Goal: Task Accomplishment & Management: Manage account settings

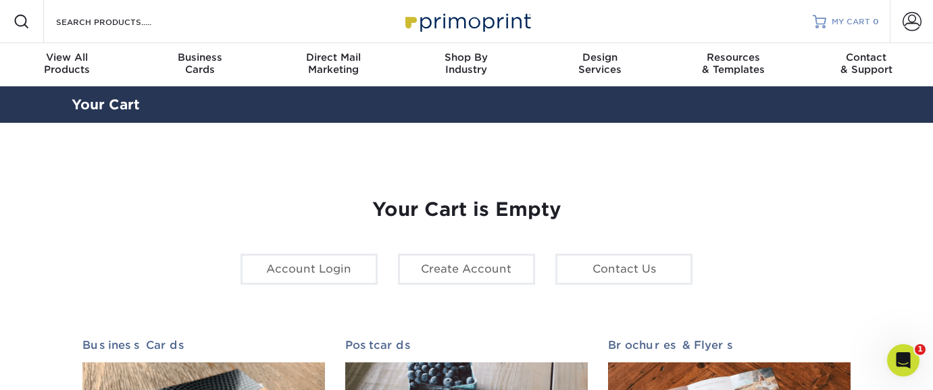
click at [860, 22] on span "MY CART" at bounding box center [850, 21] width 38 height 11
click at [910, 19] on span at bounding box center [911, 21] width 19 height 19
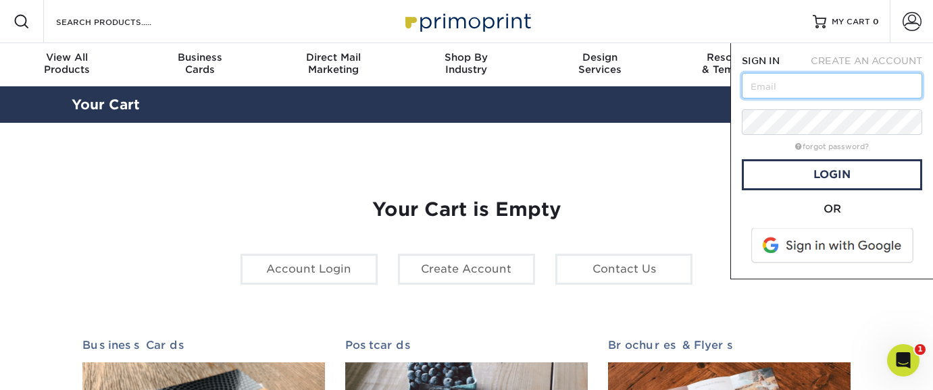
click at [820, 85] on input "text" at bounding box center [831, 86] width 180 height 26
type input "[PERSON_NAME][EMAIL_ADDRESS][DOMAIN_NAME]"
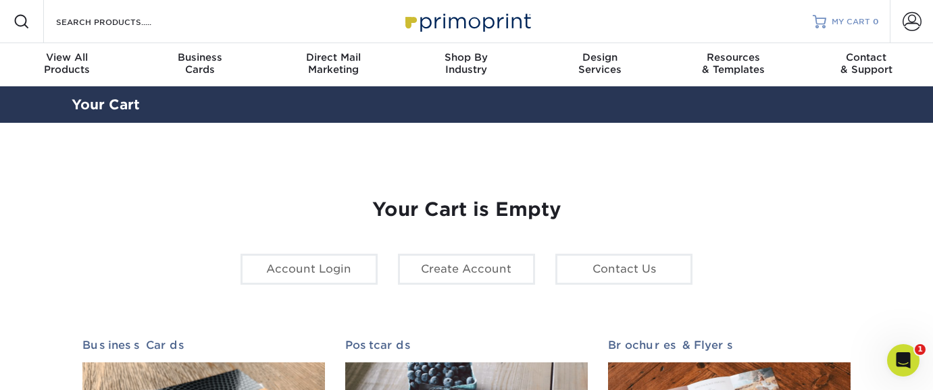
click at [852, 24] on span "MY CART" at bounding box center [850, 21] width 38 height 11
click at [909, 26] on span at bounding box center [911, 21] width 19 height 19
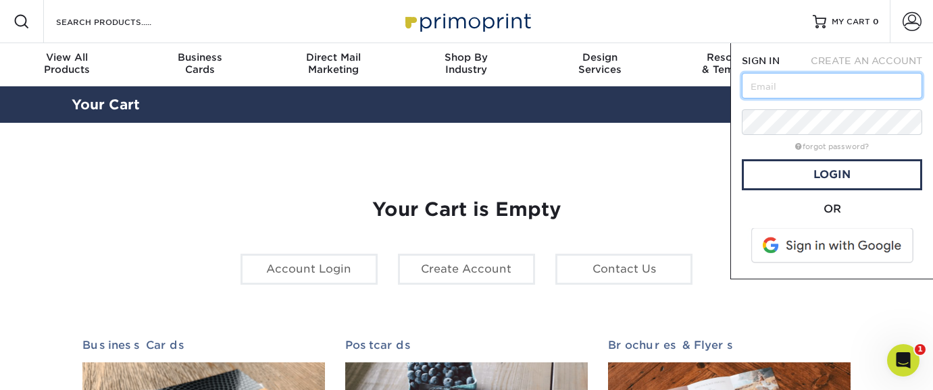
click at [832, 85] on input "text" at bounding box center [831, 86] width 180 height 26
type input "[PERSON_NAME][EMAIL_ADDRESS][DOMAIN_NAME]"
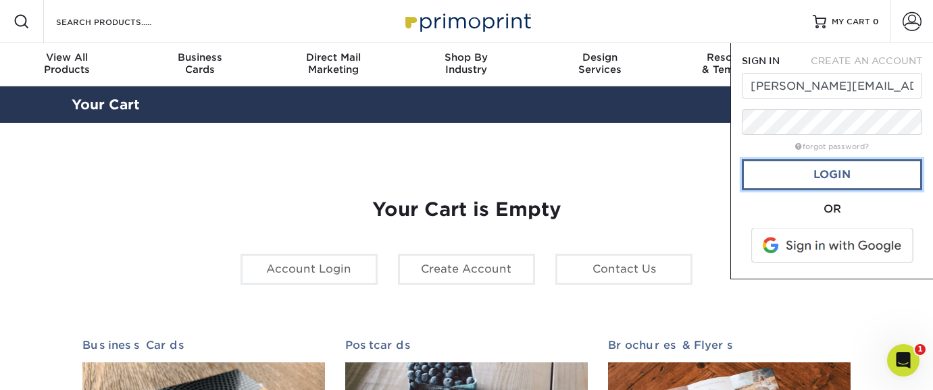
click at [859, 171] on link "Login" at bounding box center [831, 174] width 180 height 31
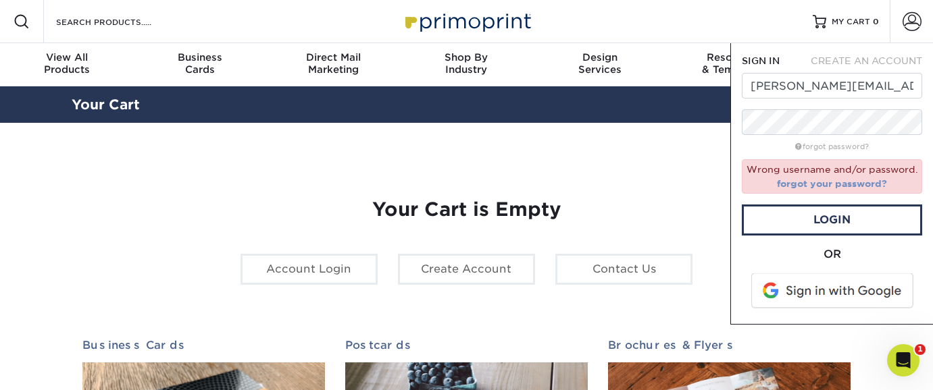
click at [856, 183] on link "forgot your password?" at bounding box center [832, 183] width 110 height 11
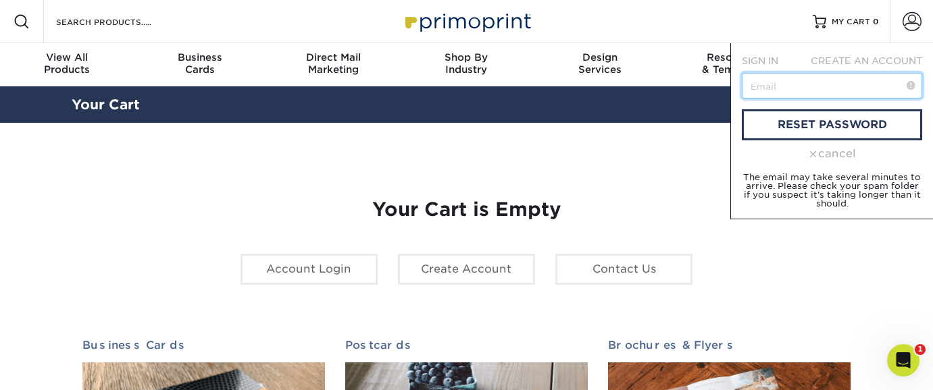
click at [775, 86] on input "text" at bounding box center [831, 86] width 180 height 26
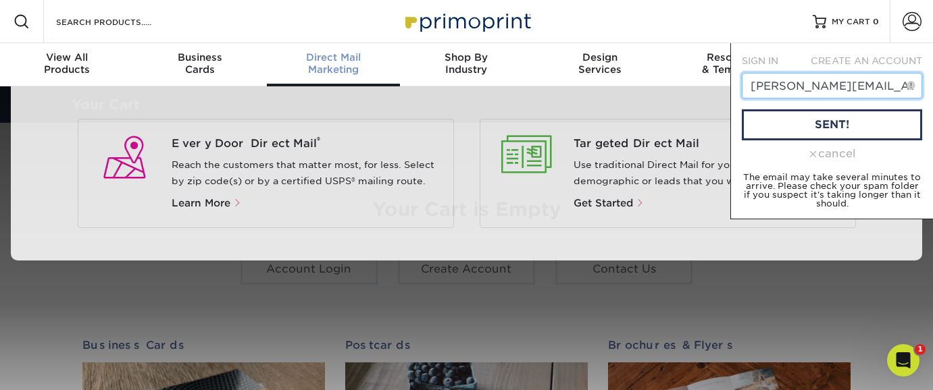
type input "[PERSON_NAME][EMAIL_ADDRESS][DOMAIN_NAME]"
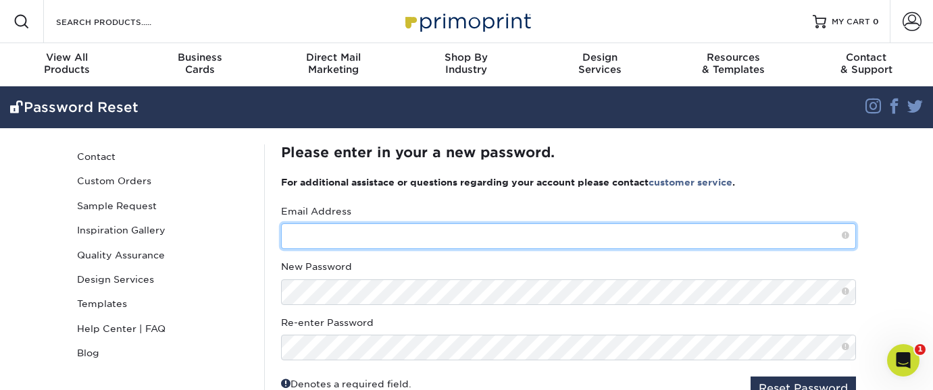
click at [384, 241] on input "text" at bounding box center [568, 237] width 575 height 26
type input "[PERSON_NAME][EMAIL_ADDRESS][DOMAIN_NAME]"
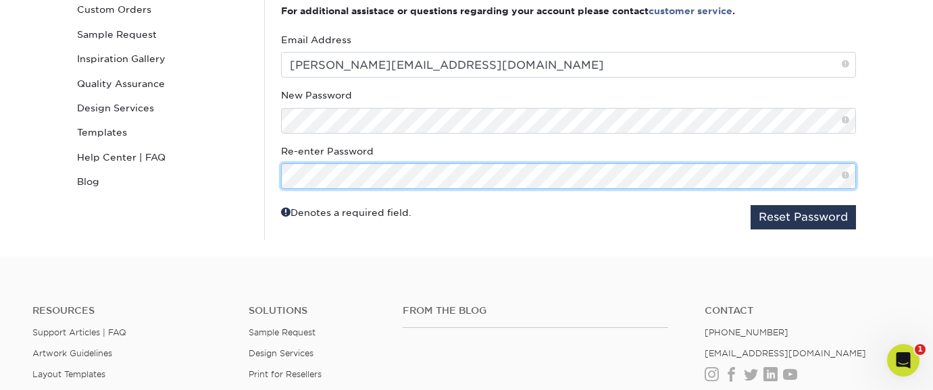
scroll to position [201, 0]
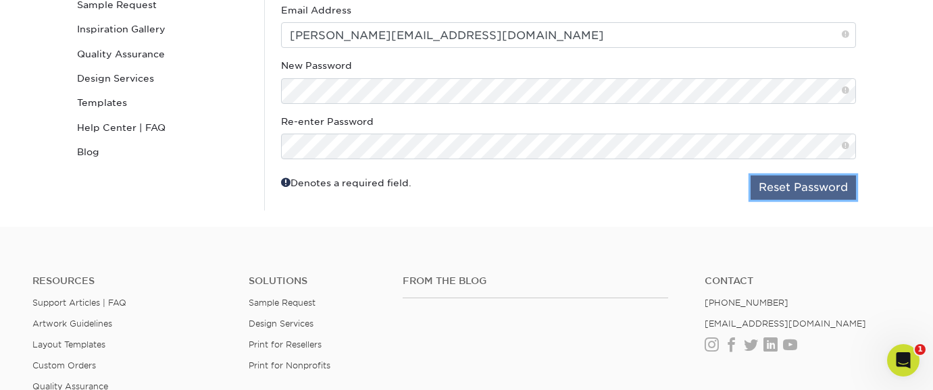
click at [812, 192] on button "Reset Password" at bounding box center [802, 188] width 105 height 24
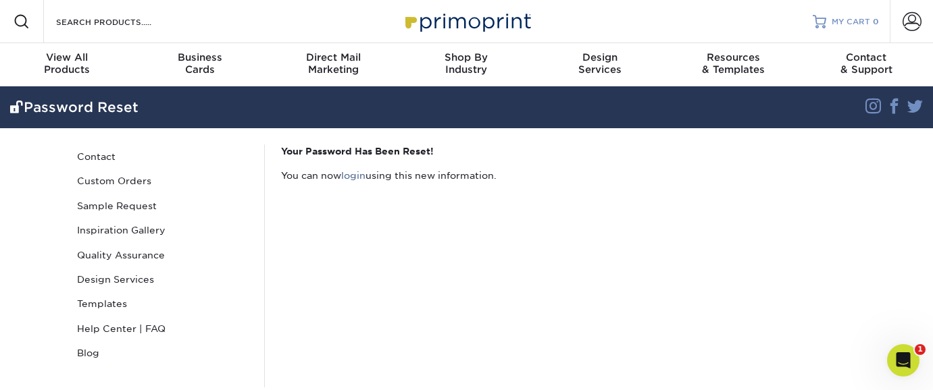
click at [856, 20] on span "MY CART" at bounding box center [850, 21] width 38 height 11
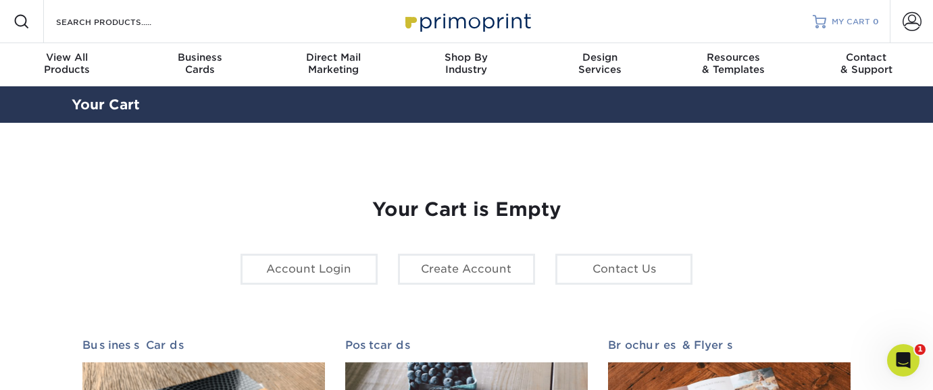
click at [863, 18] on span "MY CART" at bounding box center [850, 21] width 38 height 11
click at [907, 25] on span at bounding box center [911, 21] width 19 height 19
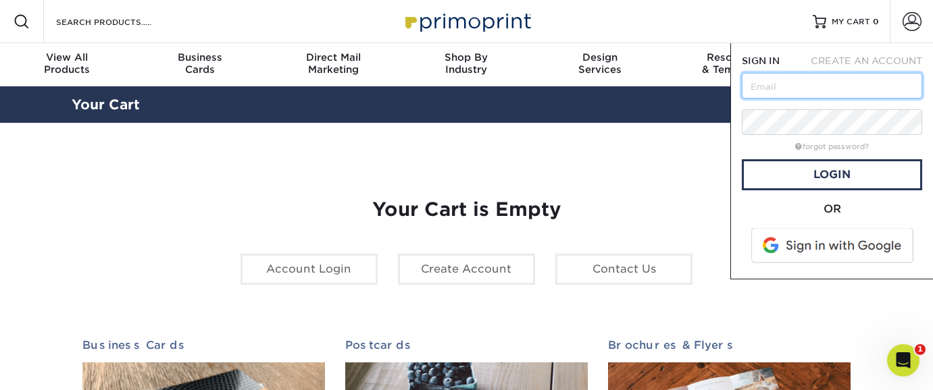
click at [800, 89] on input "text" at bounding box center [831, 86] width 180 height 26
type input "holly@bykids.org"
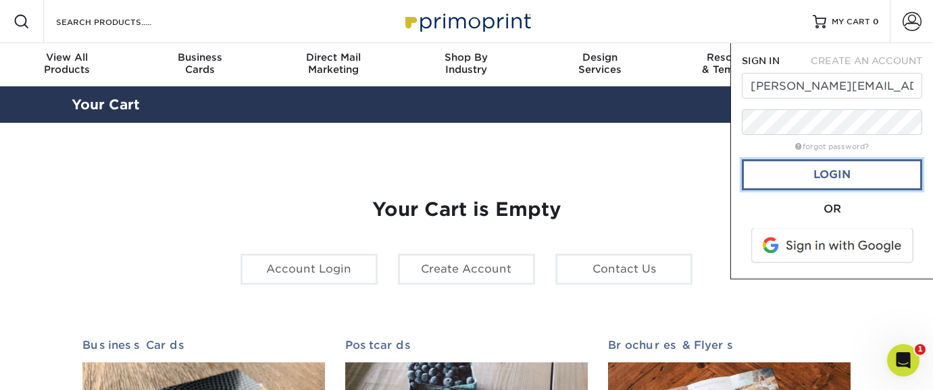
click at [860, 178] on link "Login" at bounding box center [831, 174] width 180 height 31
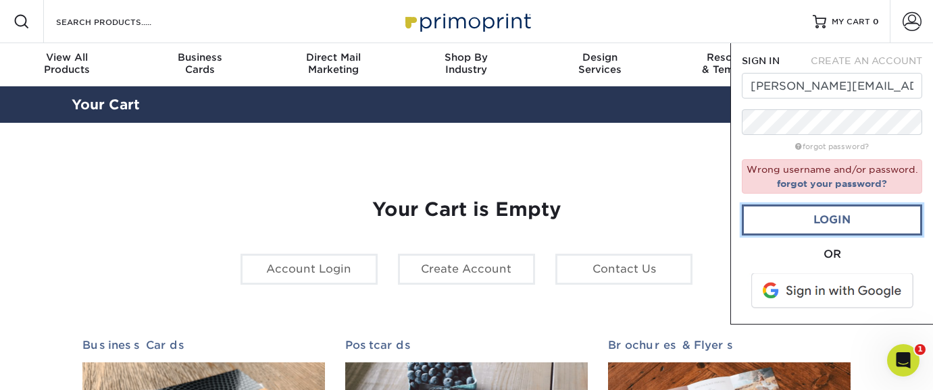
click at [820, 220] on link "Login" at bounding box center [831, 220] width 180 height 31
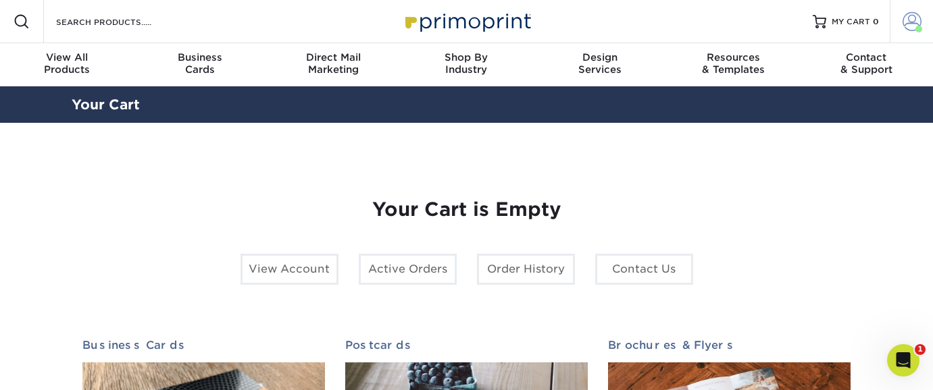
click at [910, 19] on span at bounding box center [911, 21] width 19 height 19
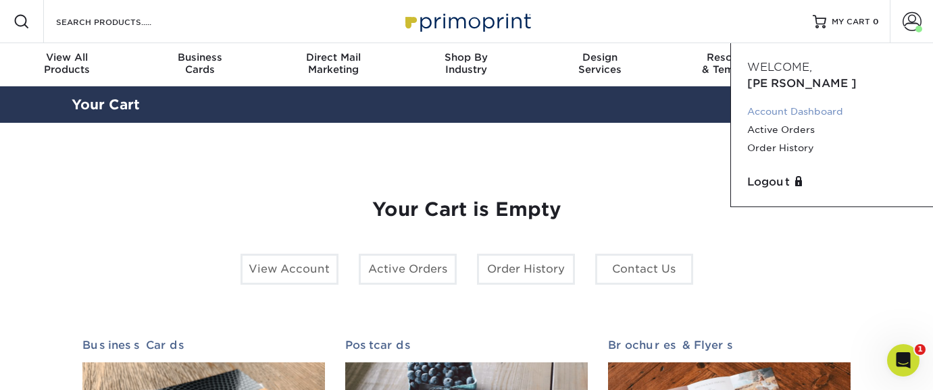
click at [812, 103] on link "Account Dashboard" at bounding box center [832, 112] width 170 height 18
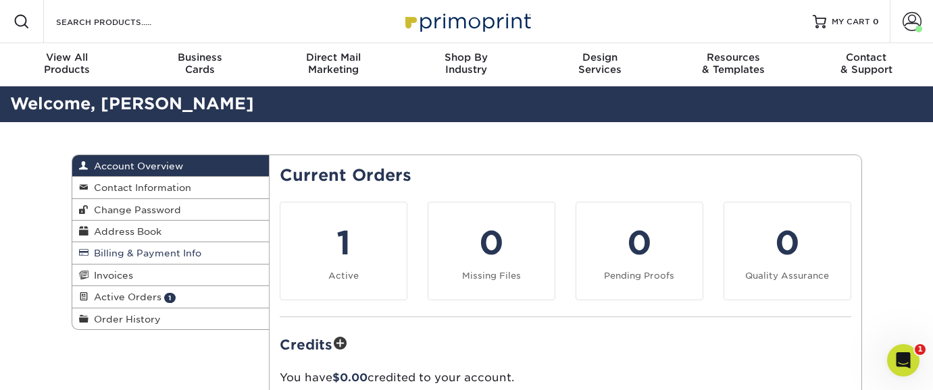
click at [134, 257] on span "Billing & Payment Info" at bounding box center [144, 253] width 113 height 11
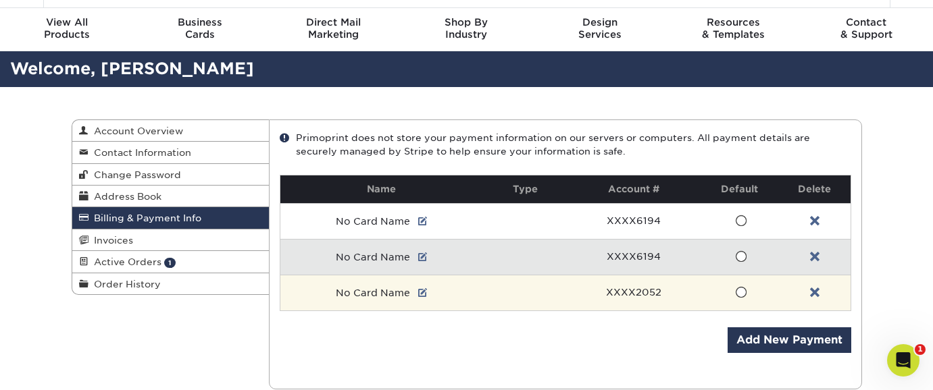
scroll to position [56, 0]
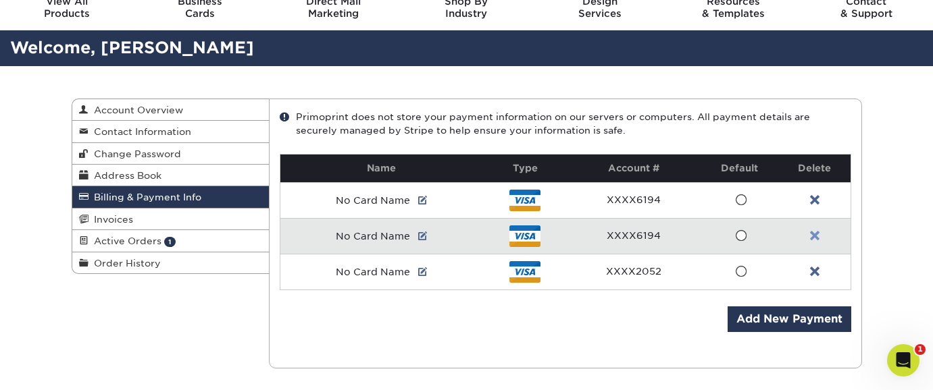
click at [812, 234] on link at bounding box center [814, 236] width 9 height 11
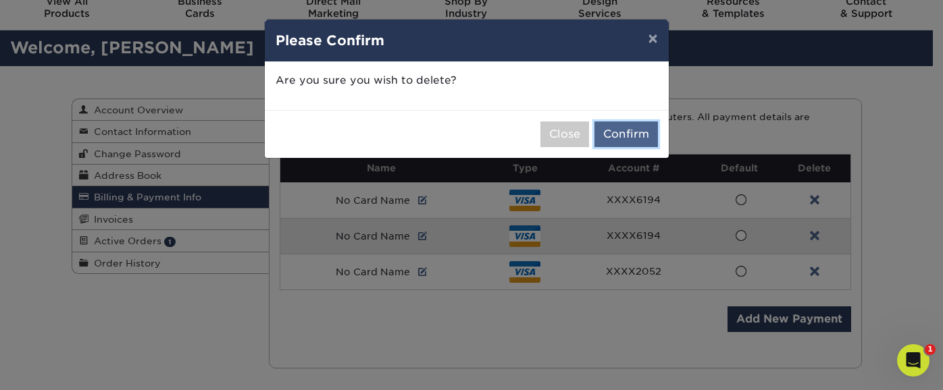
click at [613, 133] on button "Confirm" at bounding box center [625, 135] width 63 height 26
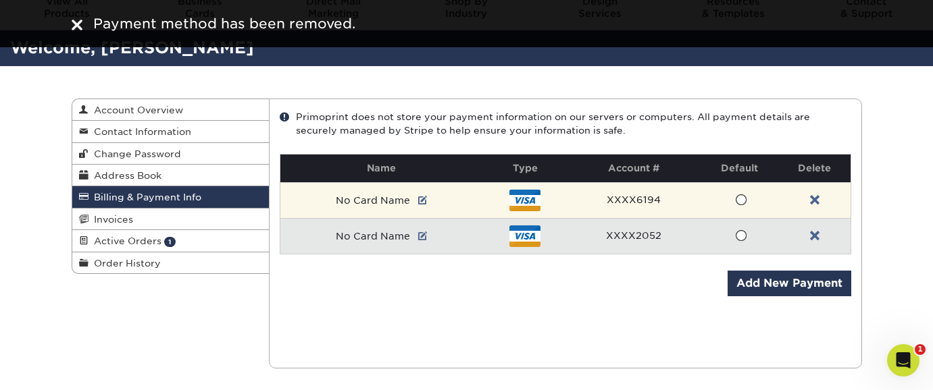
click at [739, 199] on span at bounding box center [740, 200] width 11 height 13
click at [0, 0] on input "radio" at bounding box center [0, 0] width 0 height 0
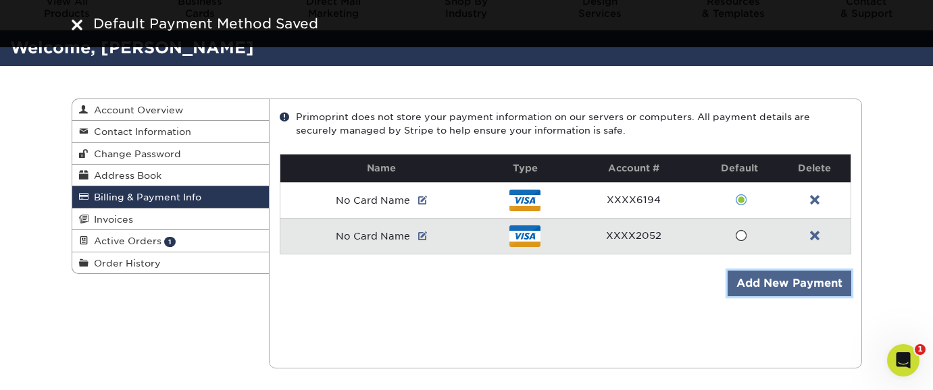
click at [777, 282] on link "Add New Payment" at bounding box center [789, 284] width 124 height 26
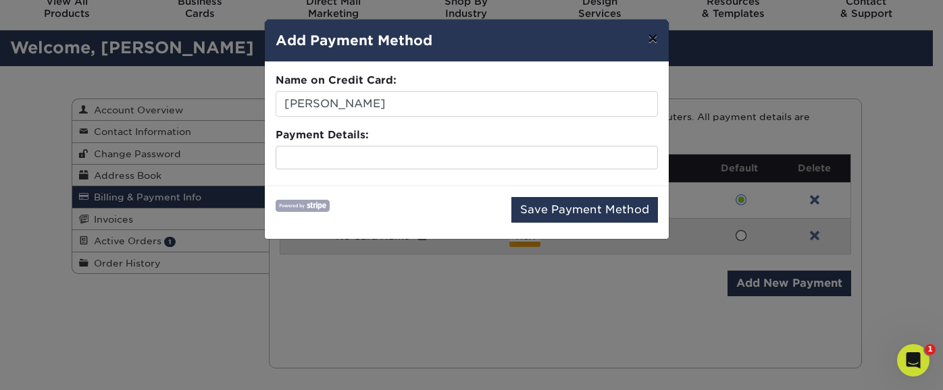
click at [649, 40] on button "×" at bounding box center [652, 39] width 31 height 38
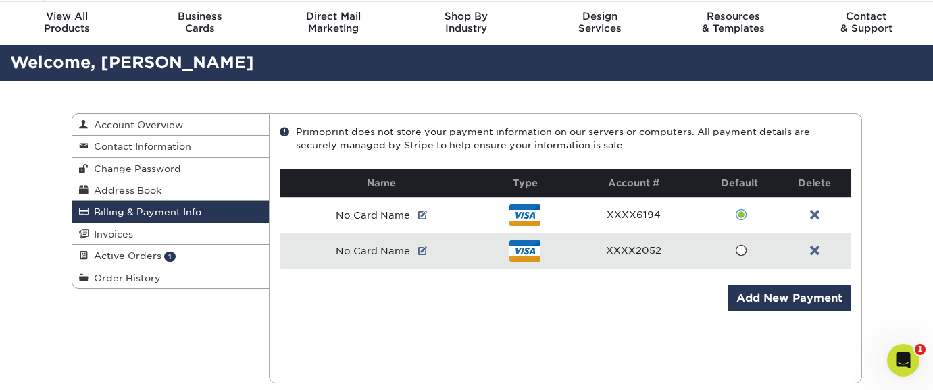
scroll to position [40, 0]
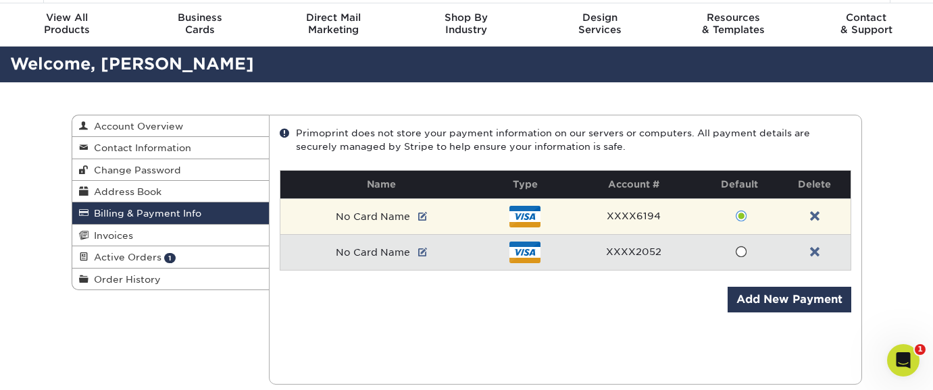
click at [388, 217] on span "No Card Name" at bounding box center [373, 216] width 74 height 11
click at [421, 214] on link at bounding box center [422, 216] width 9 height 11
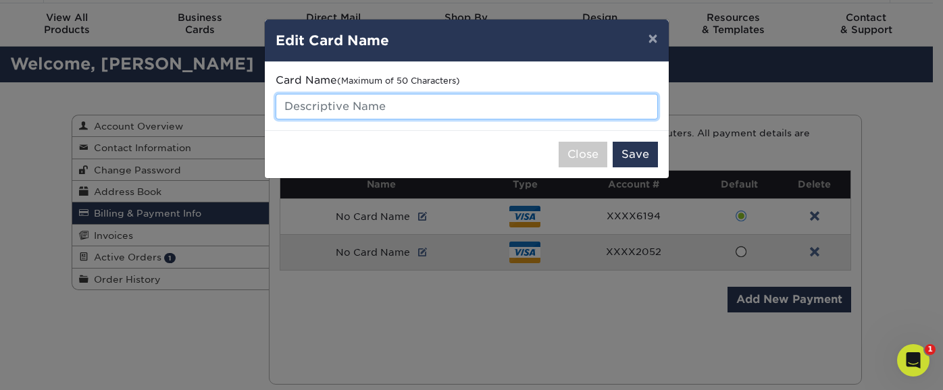
click at [317, 100] on input "text" at bounding box center [467, 107] width 382 height 26
type input "BYkids / [PERSON_NAME]"
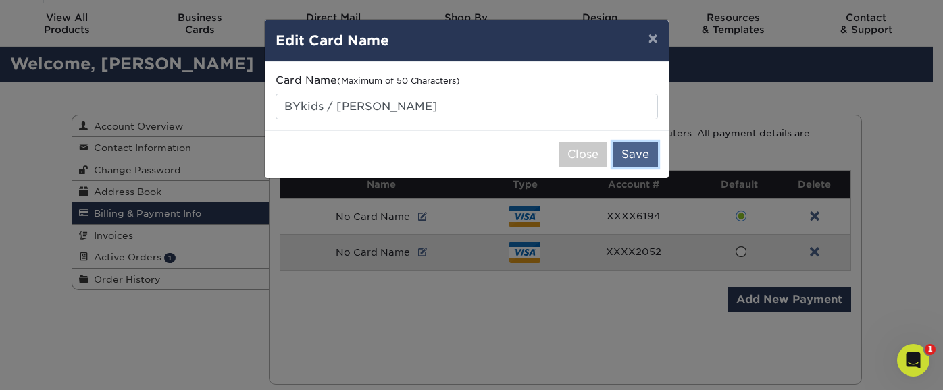
click at [641, 158] on button "Save" at bounding box center [635, 155] width 45 height 26
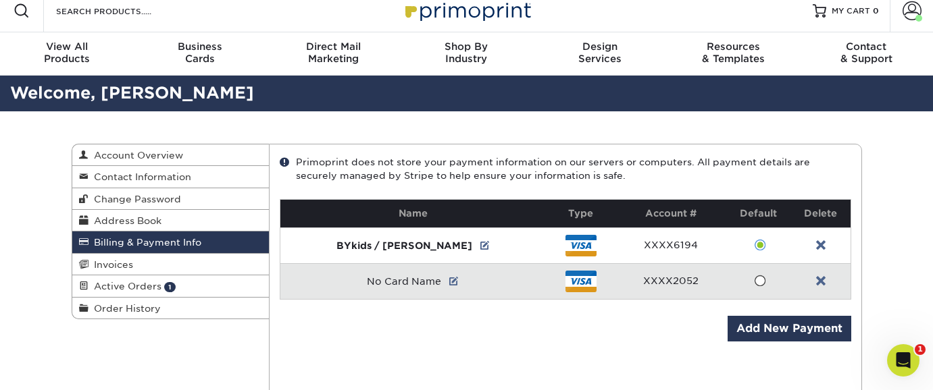
scroll to position [0, 0]
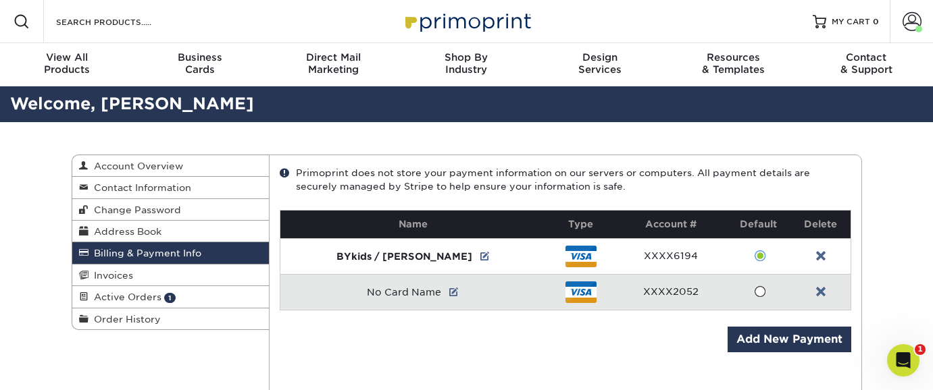
click at [189, 253] on span "Billing & Payment Info" at bounding box center [144, 253] width 113 height 11
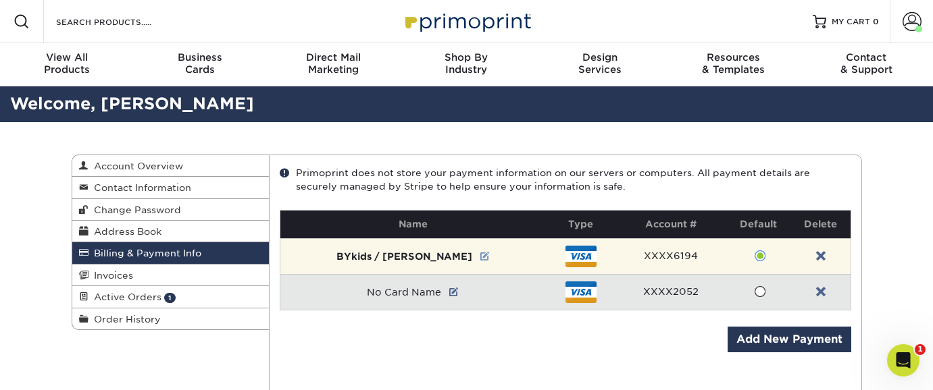
click at [480, 257] on link at bounding box center [484, 256] width 9 height 11
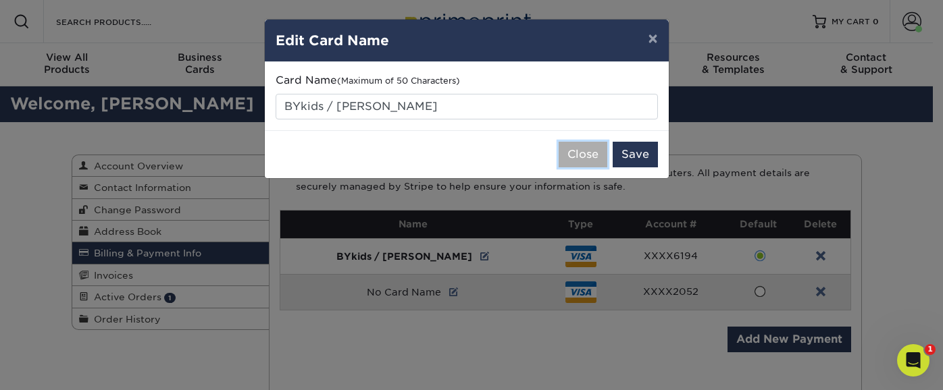
click at [591, 150] on button "Close" at bounding box center [582, 155] width 49 height 26
